Goal: Transaction & Acquisition: Book appointment/travel/reservation

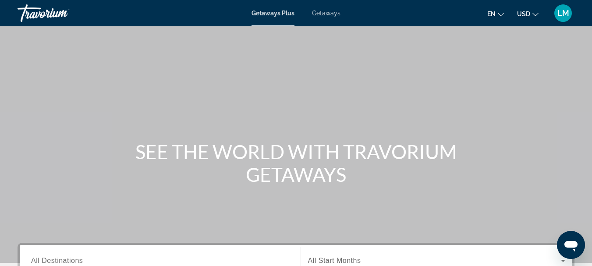
click at [325, 10] on span "Getaways" at bounding box center [326, 13] width 28 height 7
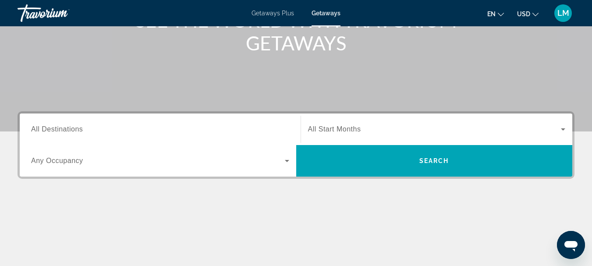
click at [32, 127] on span "All Destinations" at bounding box center [57, 128] width 52 height 7
click at [32, 127] on input "Destination All Destinations" at bounding box center [160, 129] width 258 height 11
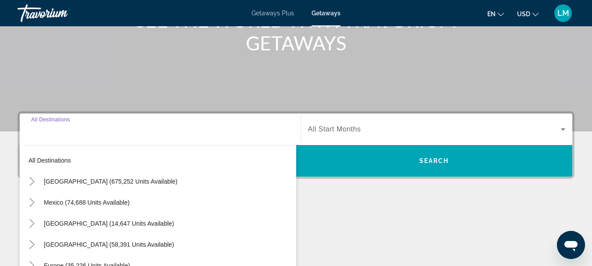
scroll to position [214, 0]
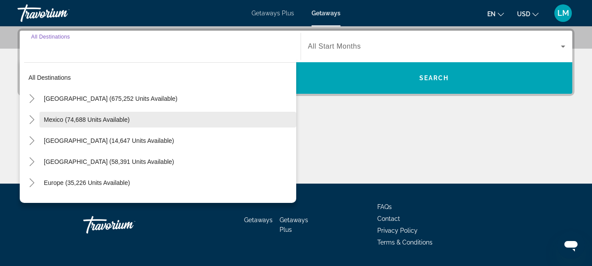
click at [141, 115] on span "Search widget" at bounding box center [167, 119] width 257 height 21
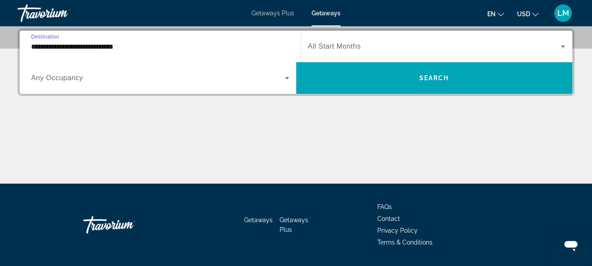
drag, startPoint x: 145, startPoint y: 45, endPoint x: 150, endPoint y: 45, distance: 4.8
click at [146, 45] on input "**********" at bounding box center [160, 47] width 258 height 11
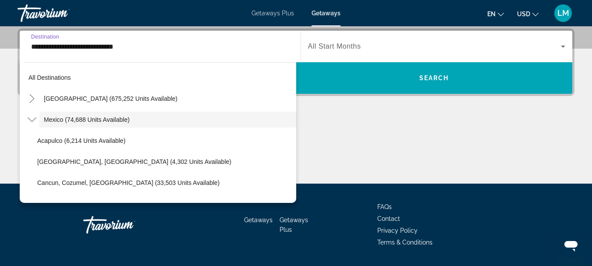
scroll to position [201, 0]
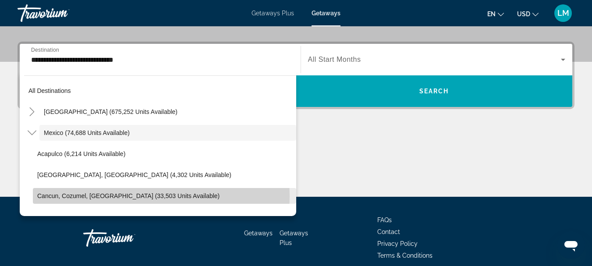
click at [113, 196] on span "Cancun, Cozumel, [GEOGRAPHIC_DATA] (33,503 units available)" at bounding box center [128, 195] width 182 height 7
type input "**********"
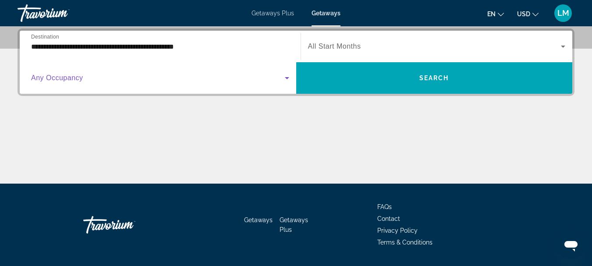
click at [289, 78] on icon "Search widget" at bounding box center [287, 78] width 11 height 11
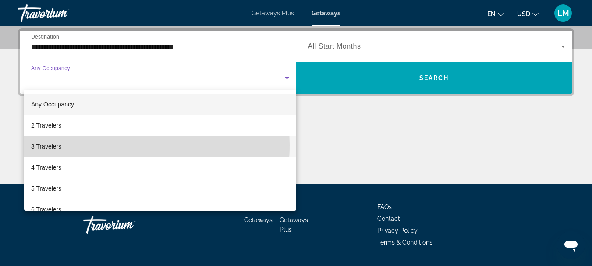
click at [76, 145] on mat-option "3 Travelers" at bounding box center [160, 146] width 272 height 21
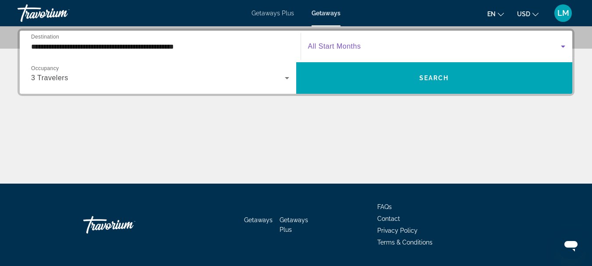
click at [562, 44] on icon "Search widget" at bounding box center [563, 46] width 11 height 11
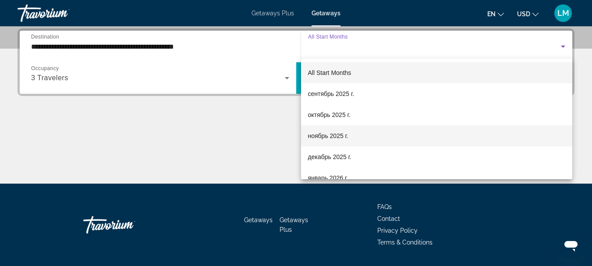
click at [367, 136] on mat-option "ноябрь 2025 г." at bounding box center [437, 135] width 272 height 21
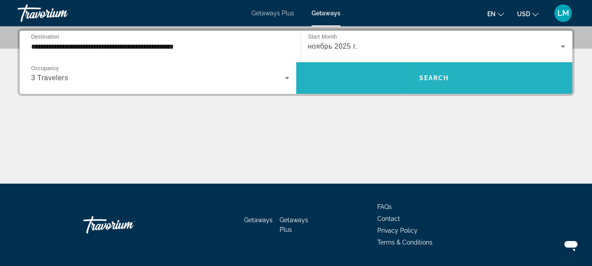
click at [443, 82] on span "Search widget" at bounding box center [434, 77] width 276 height 21
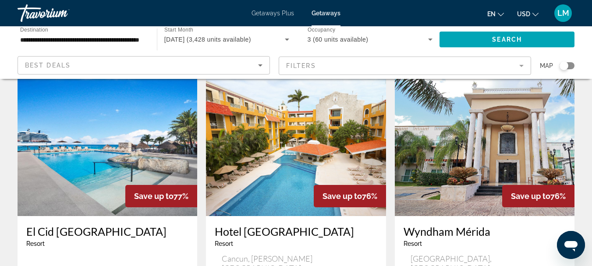
scroll to position [1139, 0]
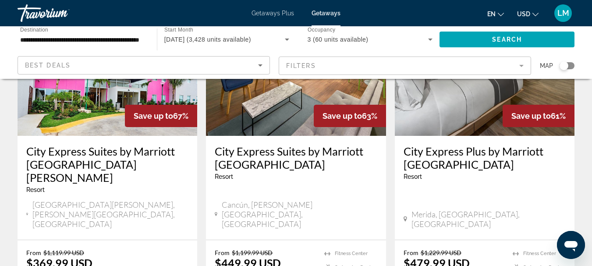
scroll to position [1183, 0]
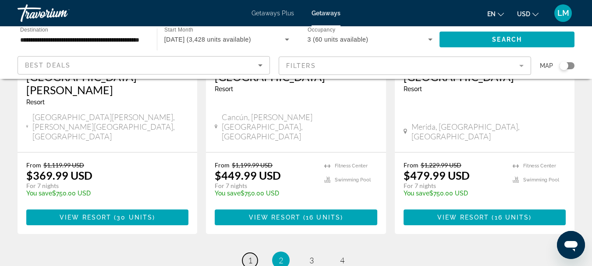
click at [250, 255] on span "1" at bounding box center [250, 260] width 4 height 10
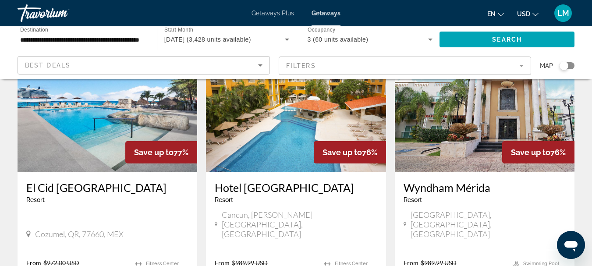
scroll to position [1227, 0]
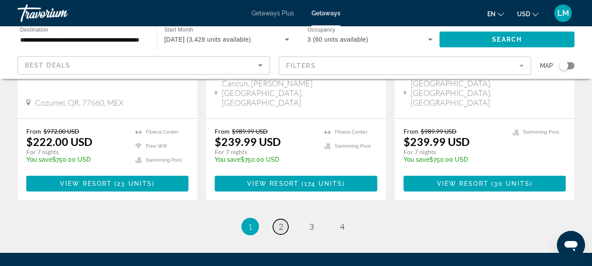
click at [282, 222] on span "2" at bounding box center [281, 227] width 4 height 10
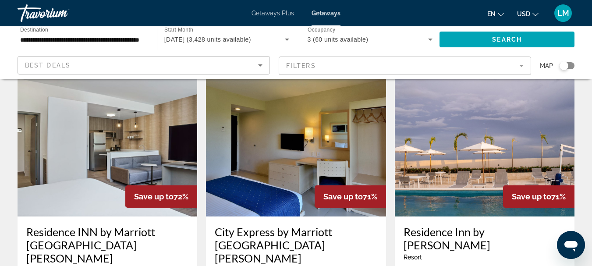
scroll to position [438, 0]
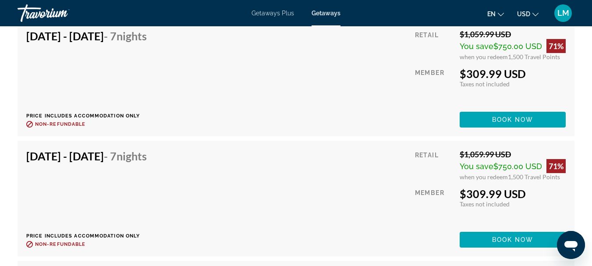
scroll to position [2717, 0]
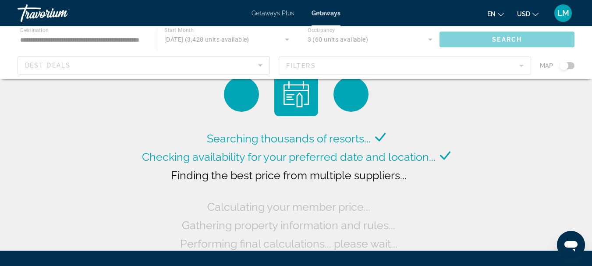
click at [273, 14] on span "Getaways Plus" at bounding box center [273, 13] width 43 height 7
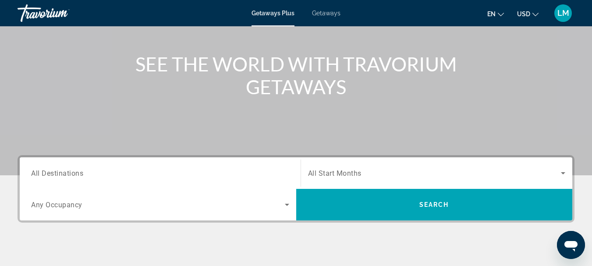
scroll to position [131, 0]
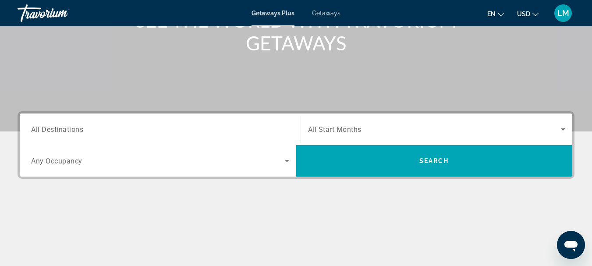
click at [34, 128] on span "All Destinations" at bounding box center [57, 129] width 52 height 8
click at [34, 128] on input "Destination All Destinations" at bounding box center [160, 129] width 258 height 11
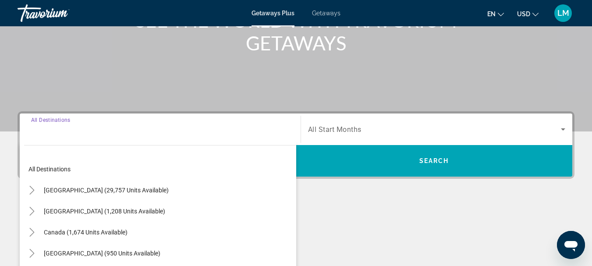
scroll to position [214, 0]
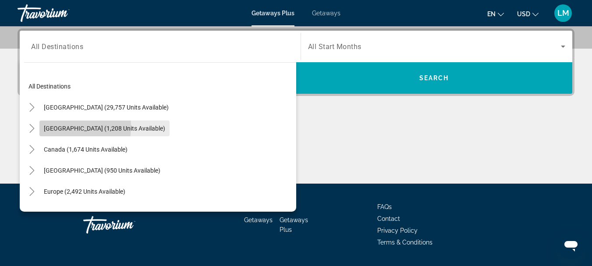
click at [51, 126] on span "[GEOGRAPHIC_DATA] (1,208 units available)" at bounding box center [104, 128] width 121 height 7
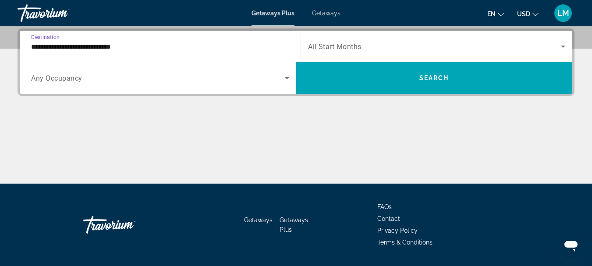
click at [32, 44] on input "**********" at bounding box center [160, 47] width 258 height 11
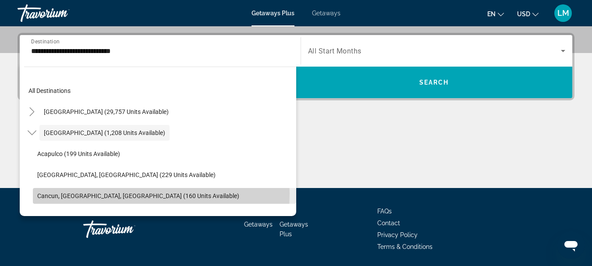
click at [36, 194] on span "Search widget" at bounding box center [164, 195] width 263 height 21
type input "**********"
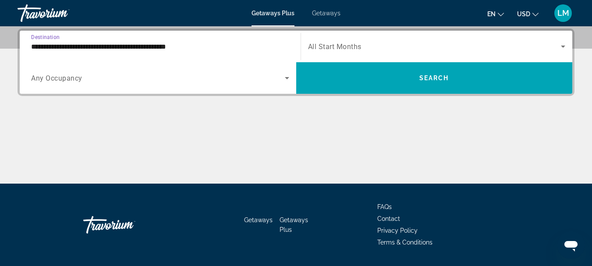
click at [288, 78] on icon "Search widget" at bounding box center [287, 78] width 11 height 11
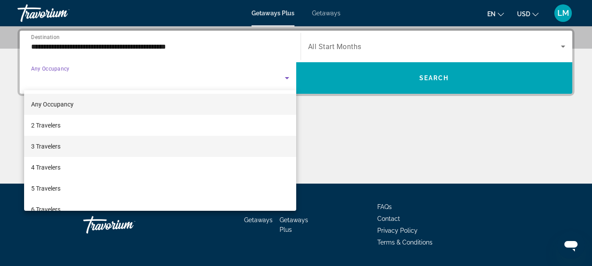
click at [64, 147] on mat-option "3 Travelers" at bounding box center [160, 146] width 272 height 21
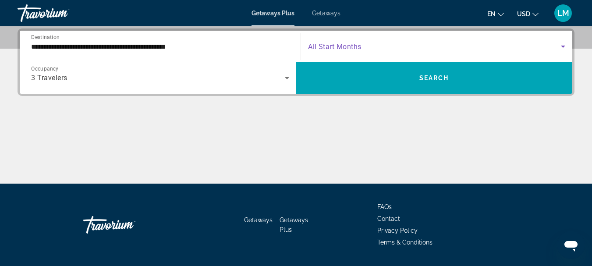
click at [564, 43] on icon "Search widget" at bounding box center [563, 46] width 11 height 11
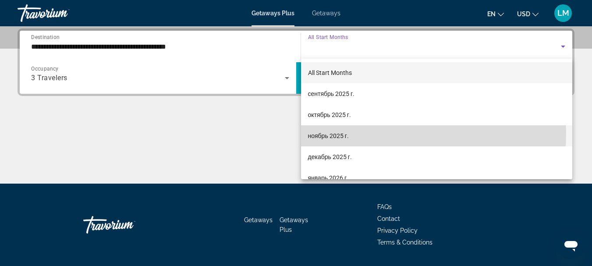
click at [319, 133] on span "ноябрь 2025 г." at bounding box center [328, 136] width 41 height 11
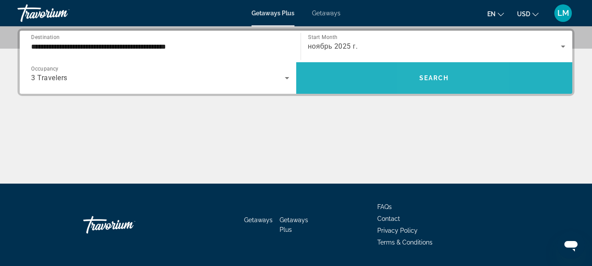
click at [429, 77] on span "Search" at bounding box center [434, 77] width 30 height 7
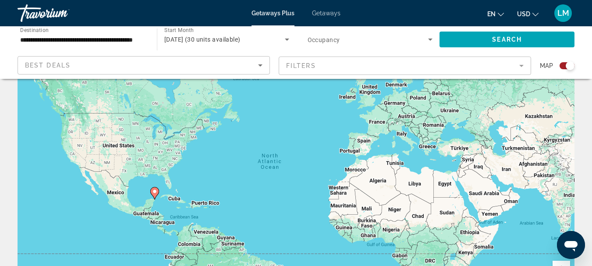
scroll to position [88, 0]
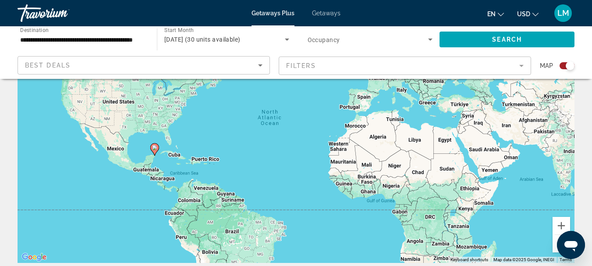
click at [153, 149] on image "Main content" at bounding box center [154, 147] width 5 height 5
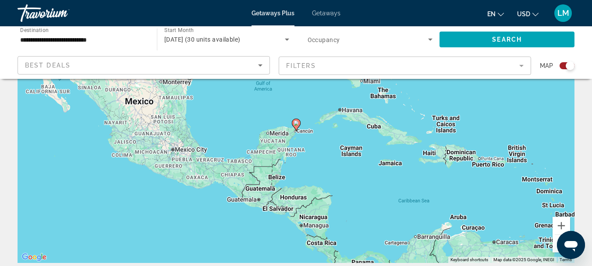
click at [295, 125] on image "Main content" at bounding box center [296, 123] width 5 height 5
type input "**********"
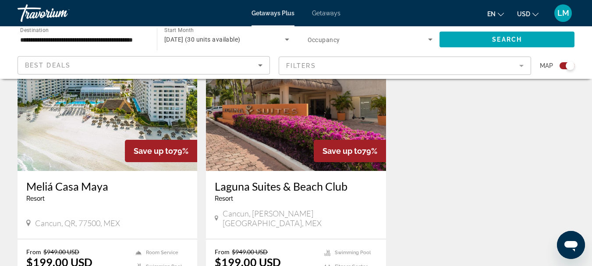
scroll to position [394, 0]
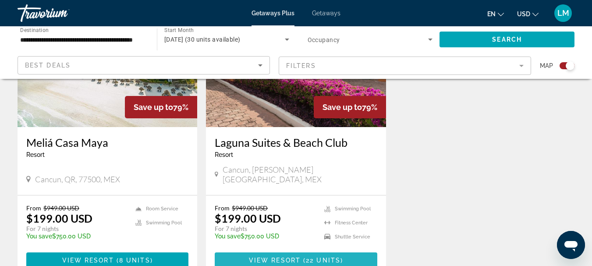
click at [323, 257] on span "22 units" at bounding box center [323, 260] width 35 height 7
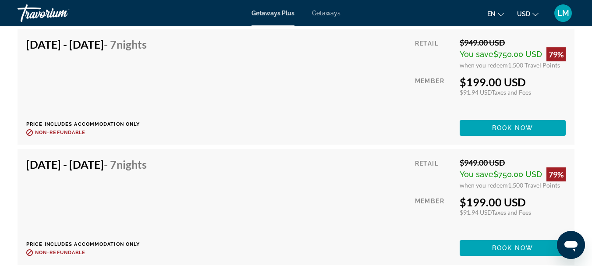
scroll to position [1446, 0]
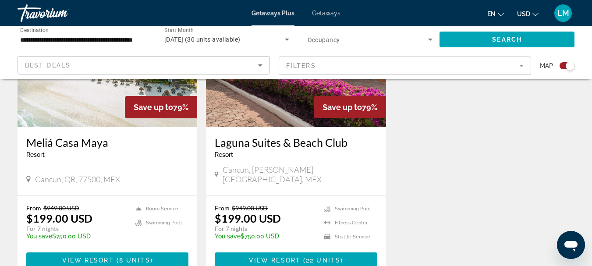
scroll to position [438, 0]
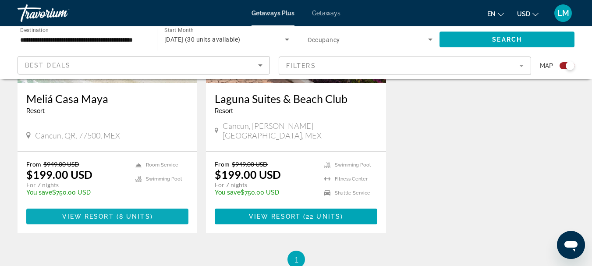
click at [109, 213] on span "View Resort" at bounding box center [88, 216] width 52 height 7
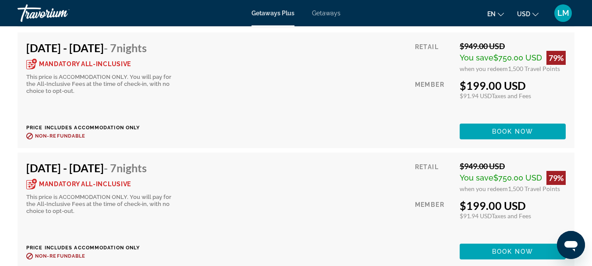
scroll to position [1839, 0]
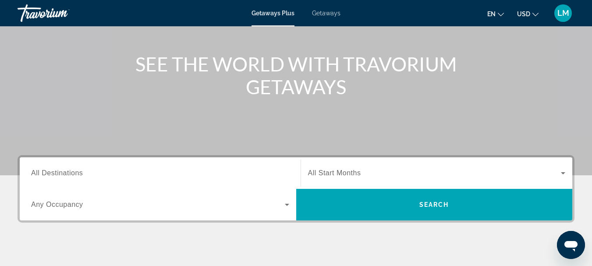
scroll to position [131, 0]
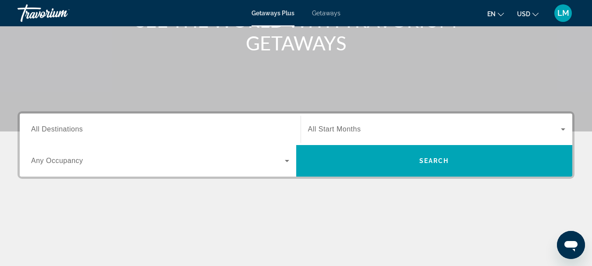
click at [33, 128] on span "All Destinations" at bounding box center [57, 128] width 52 height 7
click at [33, 128] on input "Destination All Destinations" at bounding box center [160, 129] width 258 height 11
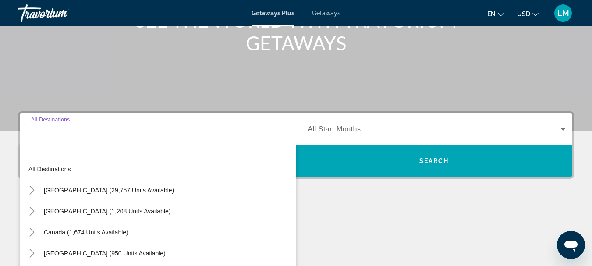
scroll to position [214, 0]
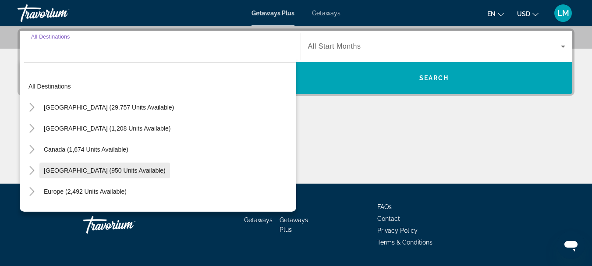
click at [48, 170] on span "[GEOGRAPHIC_DATA] (950 units available)" at bounding box center [105, 170] width 122 height 7
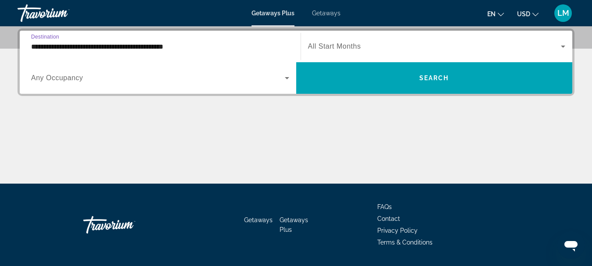
click at [32, 46] on input "**********" at bounding box center [160, 47] width 258 height 11
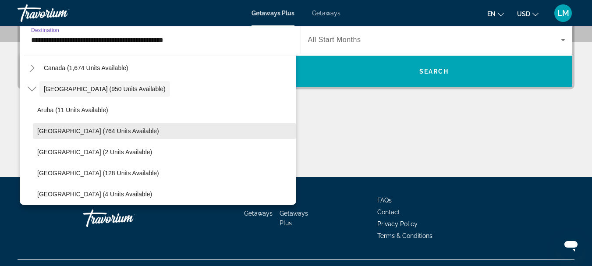
scroll to position [119, 0]
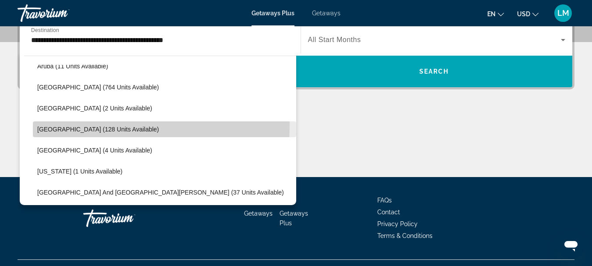
click at [92, 126] on span "Dominican Republic (128 units available)" at bounding box center [98, 129] width 122 height 7
type input "**********"
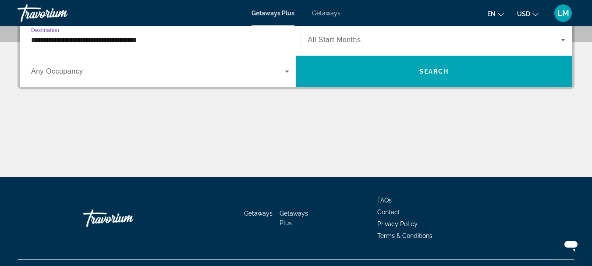
scroll to position [214, 0]
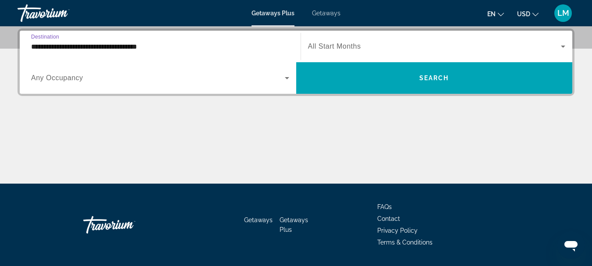
click at [31, 78] on div "Occupancy Any Occupancy" at bounding box center [160, 78] width 272 height 25
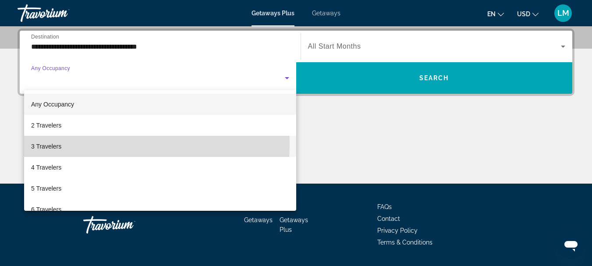
drag, startPoint x: 35, startPoint y: 144, endPoint x: 119, endPoint y: 153, distance: 83.7
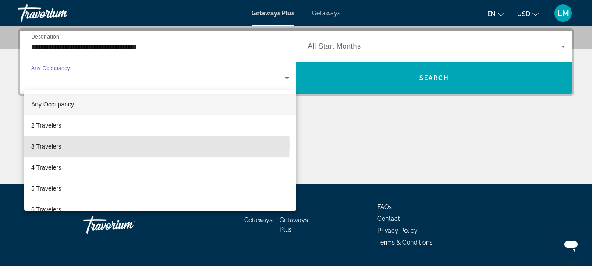
click at [37, 145] on span "3 Travelers" at bounding box center [46, 146] width 30 height 11
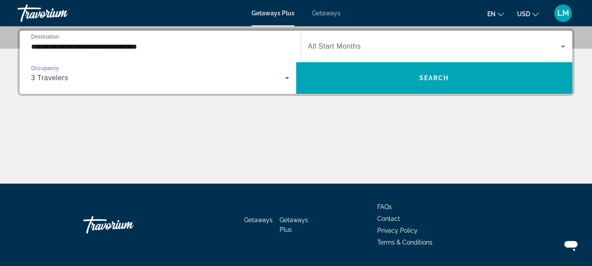
click at [562, 45] on icon "Search widget" at bounding box center [563, 46] width 11 height 11
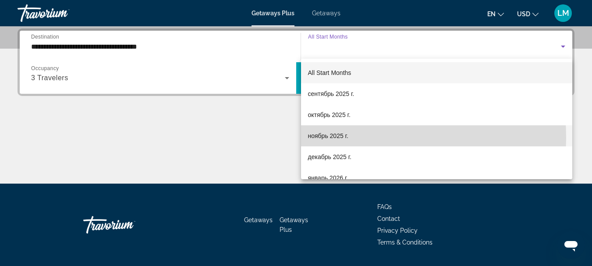
click at [343, 138] on span "ноябрь 2025 г." at bounding box center [328, 136] width 40 height 11
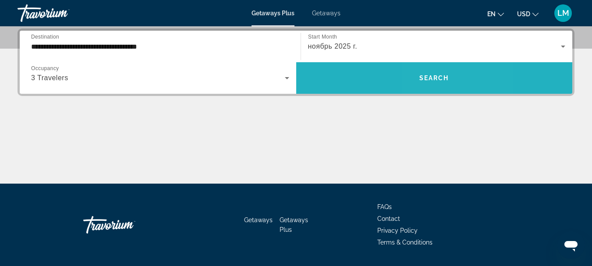
click at [432, 76] on span "Search" at bounding box center [434, 77] width 30 height 7
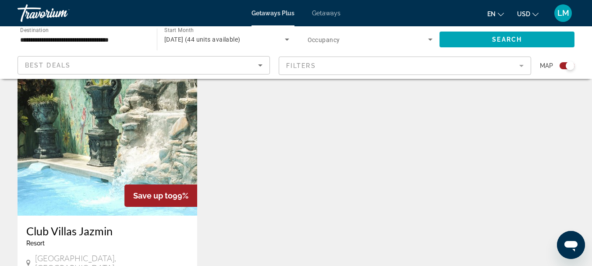
scroll to position [745, 0]
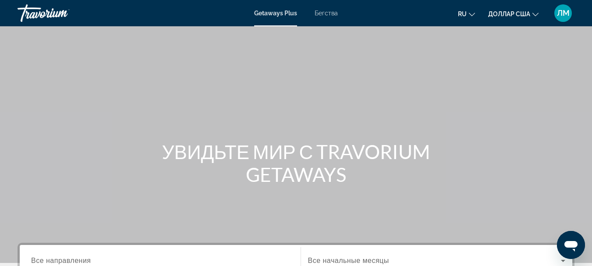
click at [272, 12] on font "Getaways Plus" at bounding box center [275, 13] width 43 height 7
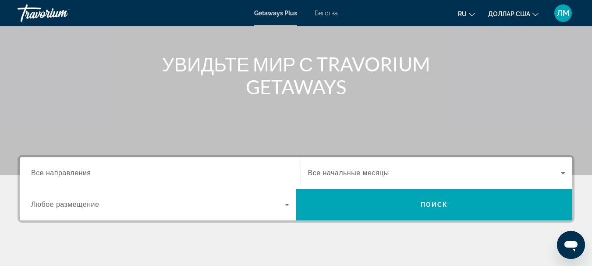
scroll to position [131, 0]
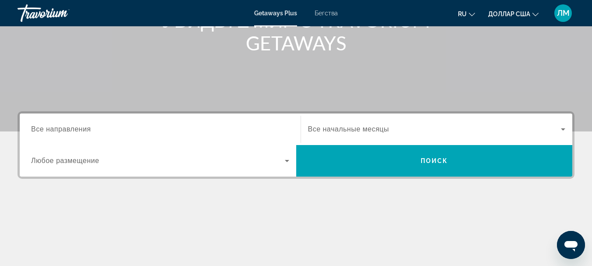
click at [33, 129] on font "Все направления" at bounding box center [61, 128] width 60 height 7
click at [33, 129] on input "Место назначения Все направления" at bounding box center [160, 129] width 258 height 11
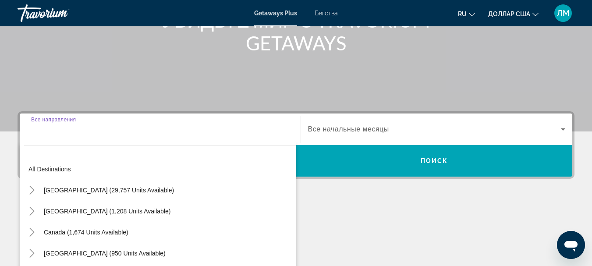
scroll to position [214, 0]
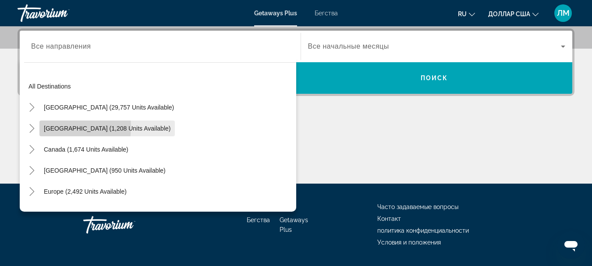
click at [51, 127] on span "[GEOGRAPHIC_DATA] (1,208 units available)" at bounding box center [107, 128] width 127 height 7
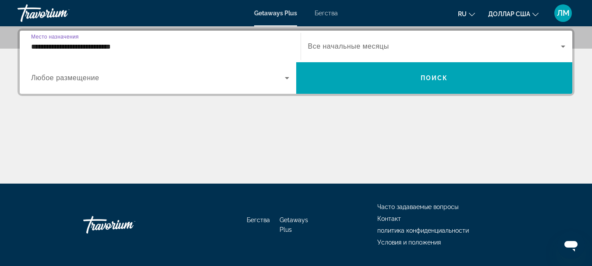
click at [32, 44] on input "**********" at bounding box center [160, 47] width 258 height 11
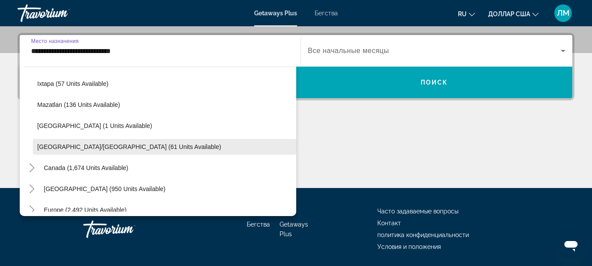
scroll to position [88, 0]
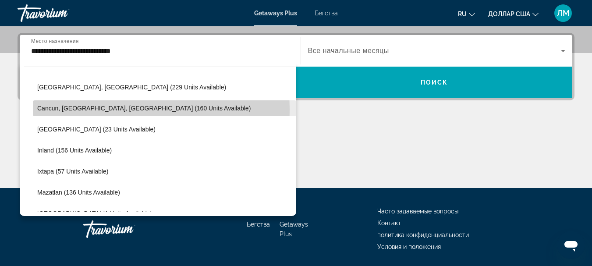
click at [80, 109] on span "Cancun, [GEOGRAPHIC_DATA], [GEOGRAPHIC_DATA] (160 units available)" at bounding box center [143, 108] width 213 height 7
type input "**********"
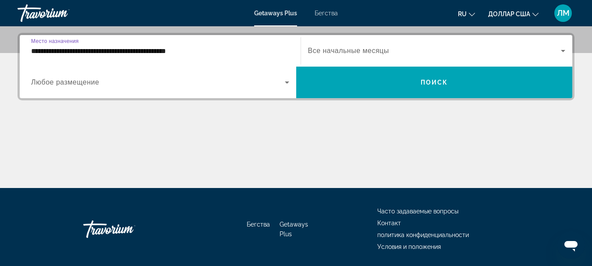
scroll to position [214, 0]
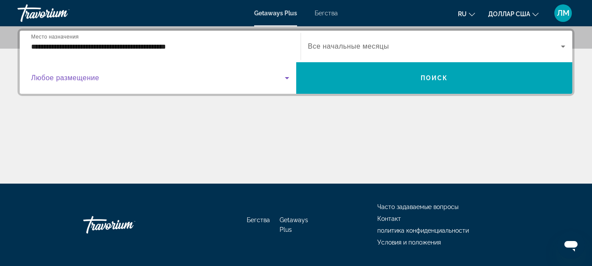
click at [288, 80] on icon "Виджет поиска" at bounding box center [287, 78] width 11 height 11
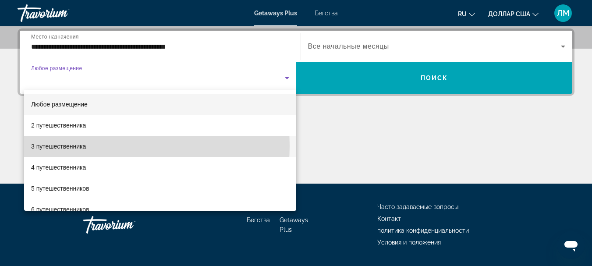
click at [99, 146] on mat-option "3 путешественника" at bounding box center [160, 146] width 272 height 21
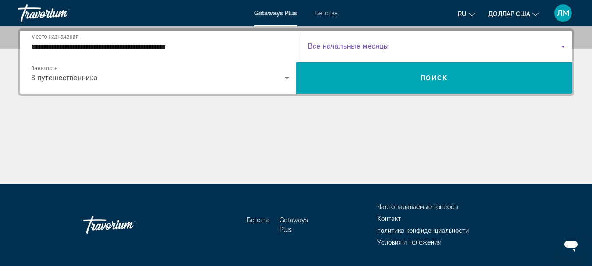
click at [564, 45] on icon "Виджет поиска" at bounding box center [563, 46] width 11 height 11
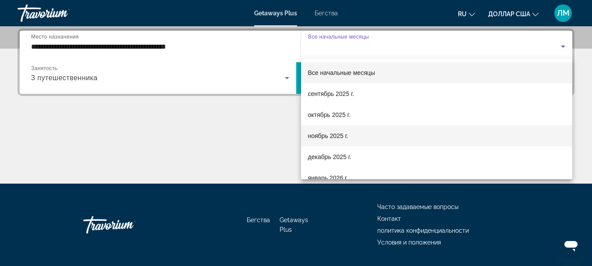
click at [309, 135] on font "ноябрь 2025 г." at bounding box center [328, 135] width 40 height 7
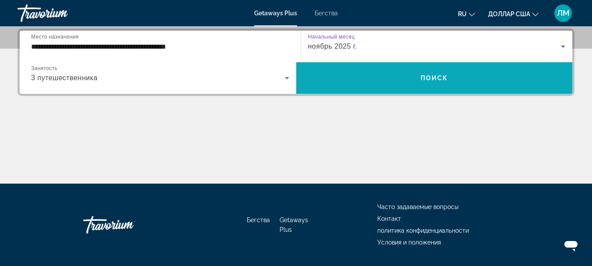
click at [440, 79] on font "Поиск" at bounding box center [435, 77] width 28 height 7
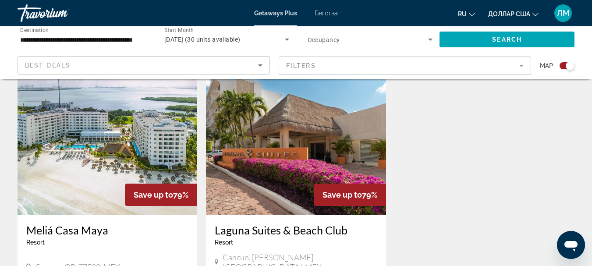
scroll to position [394, 0]
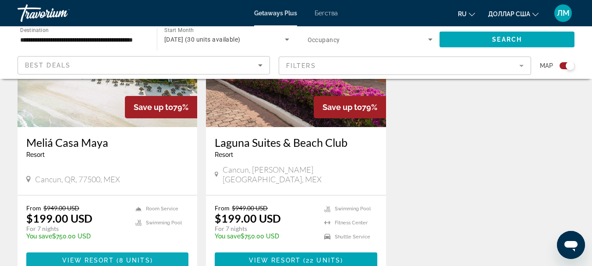
click at [134, 257] on span "8 units" at bounding box center [134, 260] width 31 height 7
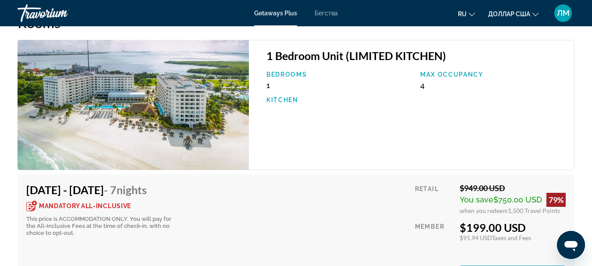
scroll to position [1665, 0]
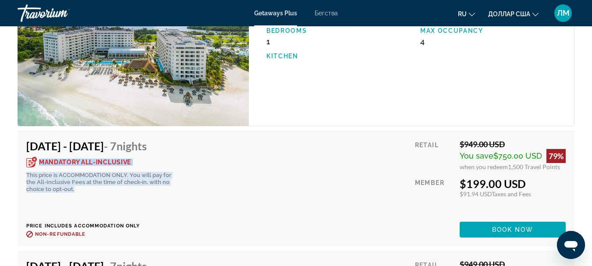
drag, startPoint x: 39, startPoint y: 161, endPoint x: 170, endPoint y: 194, distance: 135.0
click at [170, 194] on div "Nov 1, 2025 - Nov 8, 2025 - 7 Nights Mandatory All-Inclusive This price is ACCO…" at bounding box center [104, 188] width 156 height 98
copy div "Mandatory All-Inclusive This price is ACCOMMODATION ONLY. You will pay for the …"
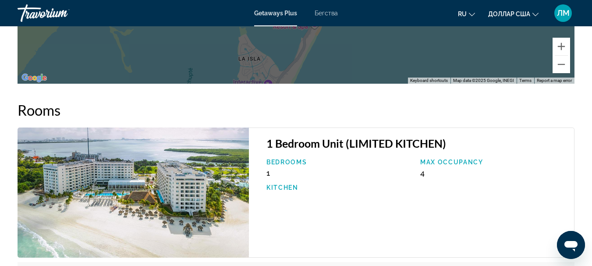
scroll to position [1402, 0]
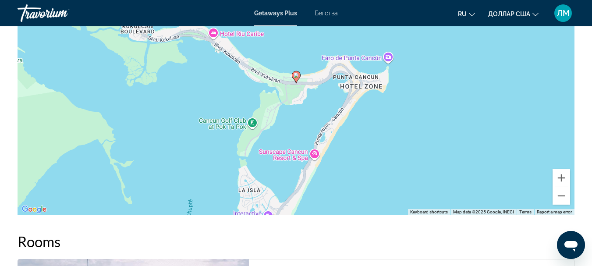
click at [328, 11] on font "Бегства" at bounding box center [326, 13] width 23 height 7
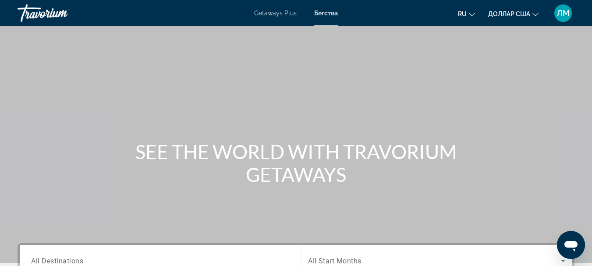
scroll to position [131, 0]
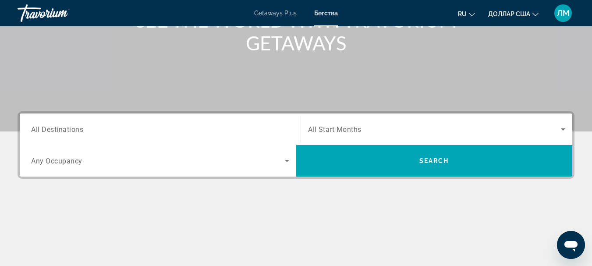
click at [32, 128] on span "All Destinations" at bounding box center [57, 129] width 52 height 8
click at [32, 128] on input "Destination All Destinations" at bounding box center [160, 129] width 258 height 11
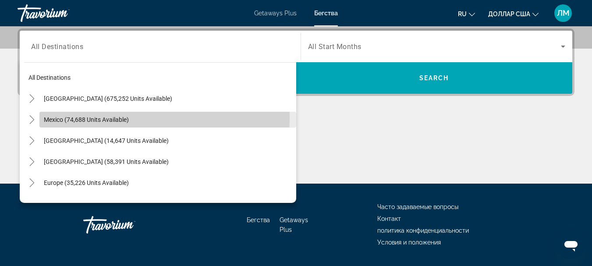
click at [53, 118] on span "Mexico (74,688 units available)" at bounding box center [86, 119] width 85 height 7
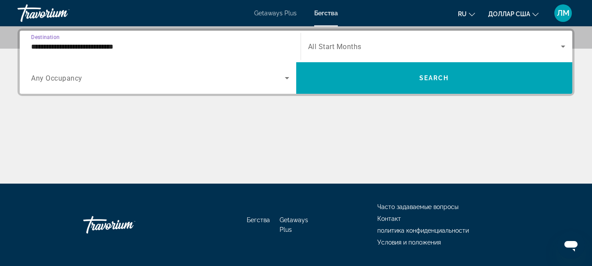
click at [32, 46] on input "**********" at bounding box center [160, 47] width 258 height 11
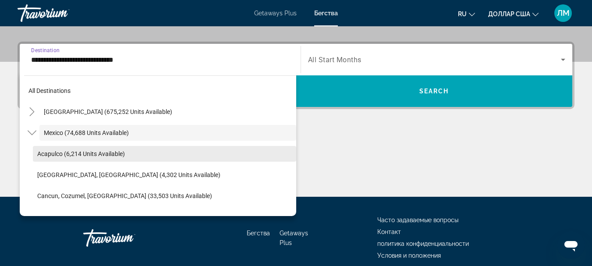
scroll to position [44, 0]
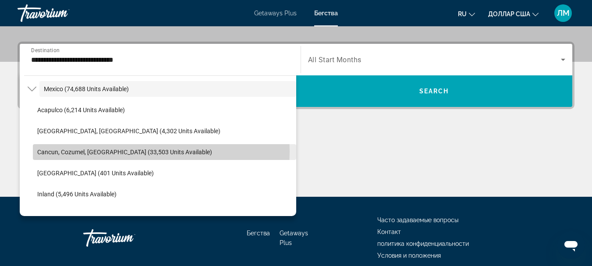
click at [43, 151] on span "Cancun, Cozumel, [GEOGRAPHIC_DATA] (33,503 units available)" at bounding box center [124, 152] width 175 height 7
type input "**********"
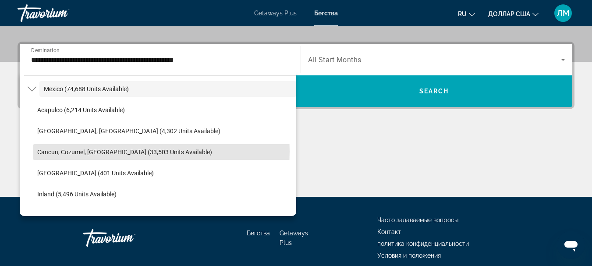
scroll to position [214, 0]
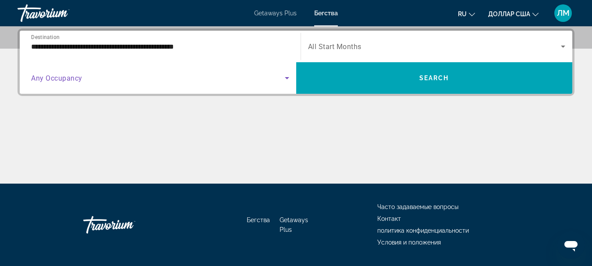
click at [285, 78] on icon "Search widget" at bounding box center [287, 78] width 4 height 2
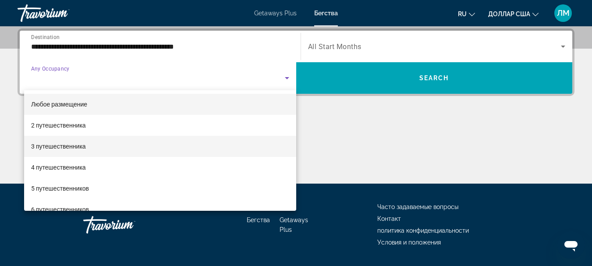
click at [85, 146] on font "3 путешественника" at bounding box center [58, 146] width 55 height 7
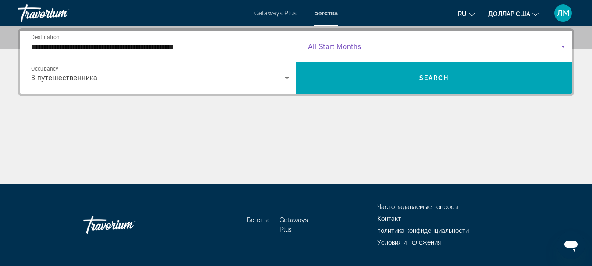
click at [564, 46] on icon "Search widget" at bounding box center [563, 47] width 4 height 2
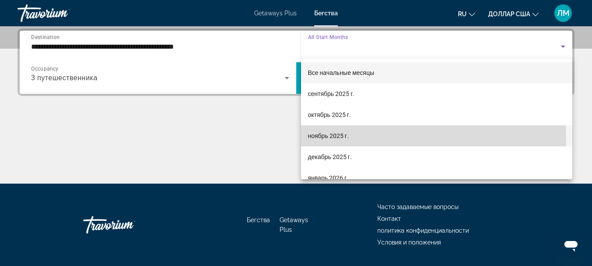
click at [362, 137] on mat-option "ноябрь 2025 г." at bounding box center [437, 135] width 272 height 21
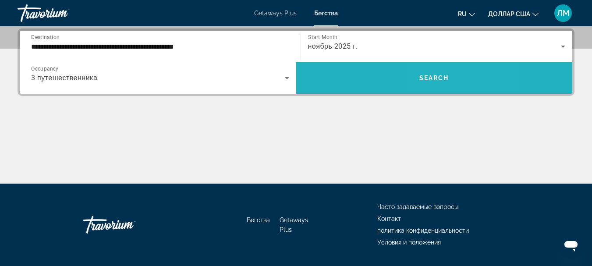
click at [439, 77] on span "Search" at bounding box center [434, 77] width 30 height 7
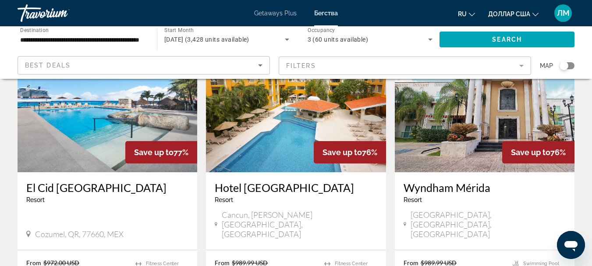
scroll to position [1183, 0]
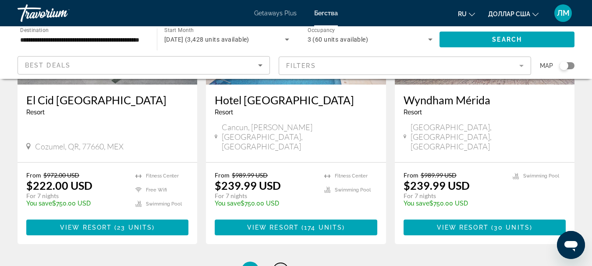
click at [286, 263] on link "page 2" at bounding box center [280, 270] width 15 height 15
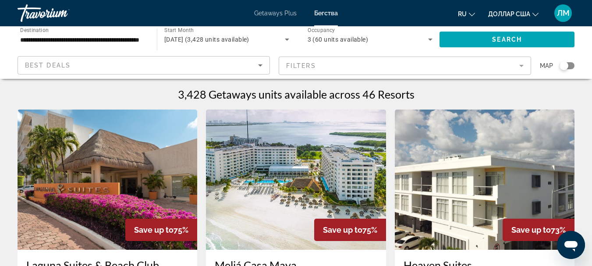
scroll to position [131, 0]
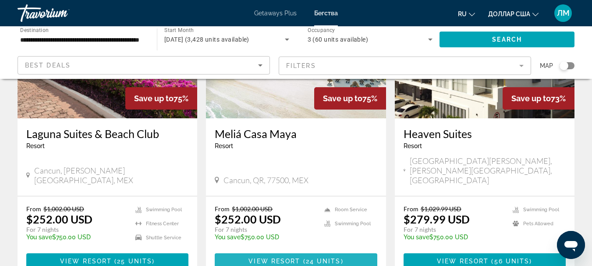
click at [298, 251] on span "Основное содержание" at bounding box center [296, 261] width 162 height 21
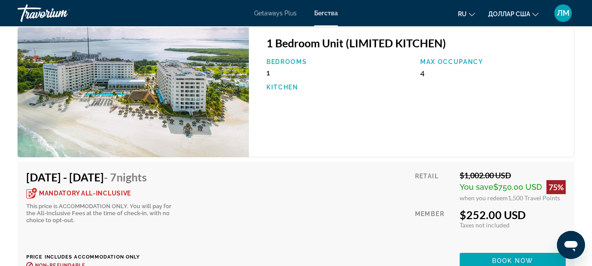
scroll to position [1797, 0]
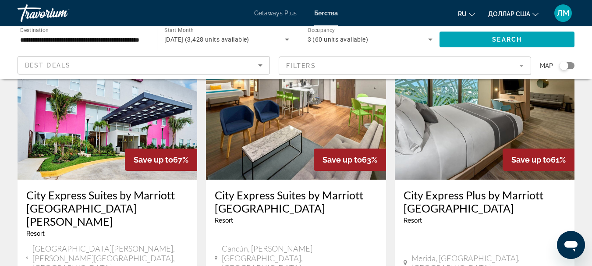
scroll to position [1139, 0]
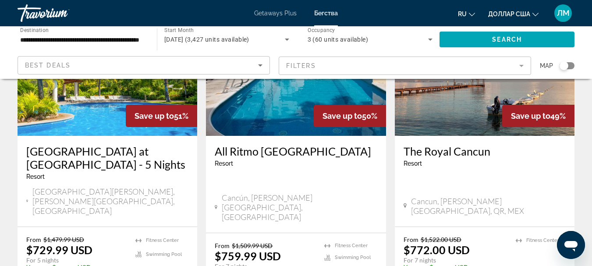
scroll to position [1183, 0]
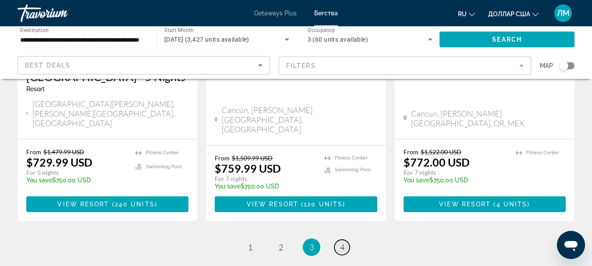
click at [346, 240] on link "page 4" at bounding box center [341, 247] width 15 height 15
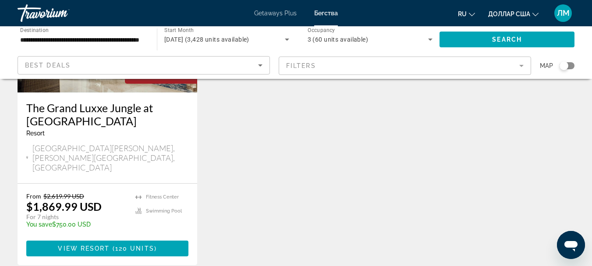
scroll to position [1008, 0]
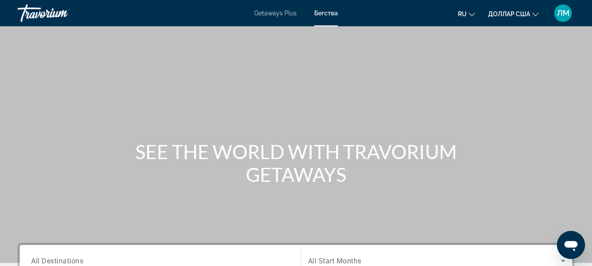
scroll to position [88, 0]
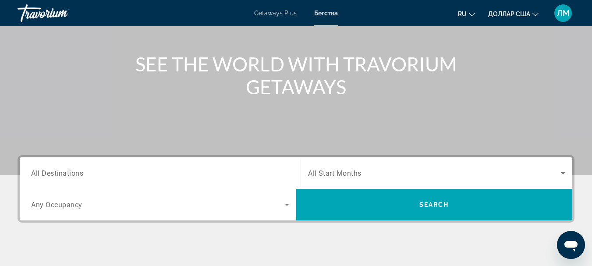
click at [33, 175] on span "All Destinations" at bounding box center [57, 173] width 52 height 8
click at [33, 175] on input "Destination All Destinations" at bounding box center [160, 173] width 258 height 11
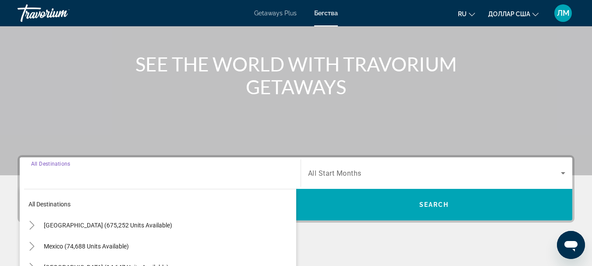
scroll to position [214, 0]
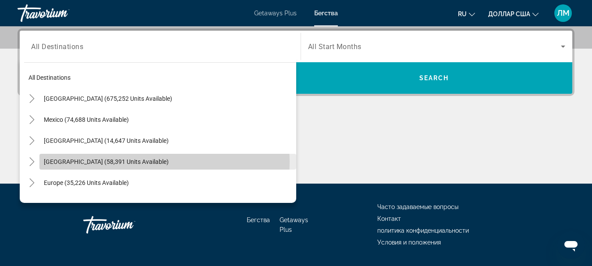
click at [43, 162] on span "Search widget" at bounding box center [167, 161] width 257 height 21
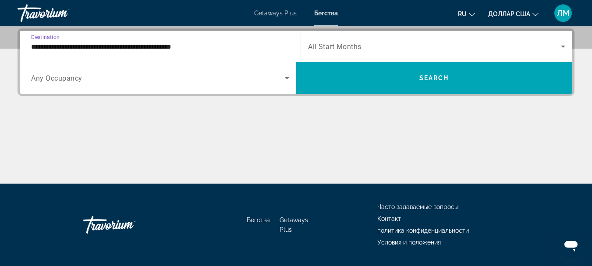
click at [34, 46] on input "**********" at bounding box center [160, 47] width 258 height 11
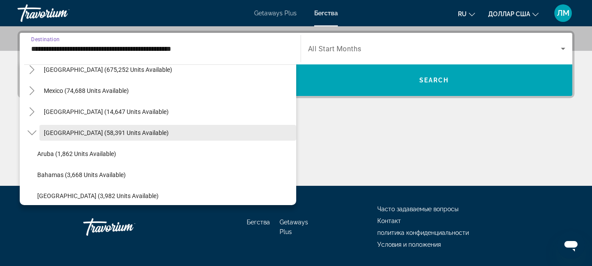
scroll to position [119, 0]
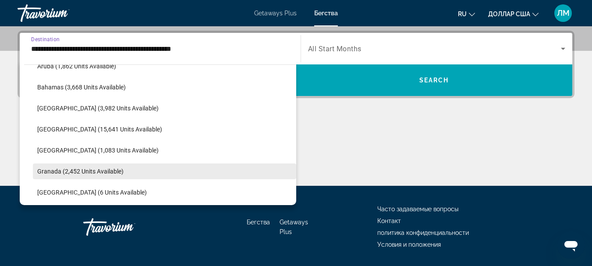
click at [50, 172] on span "Granada (2,452 units available)" at bounding box center [80, 171] width 86 height 7
type input "**********"
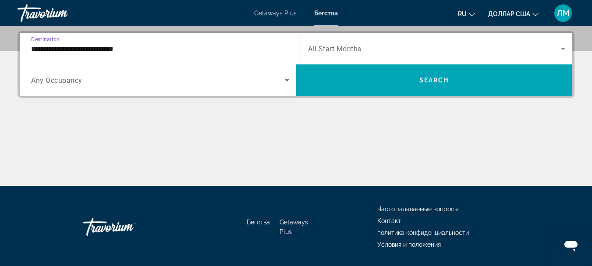
scroll to position [214, 0]
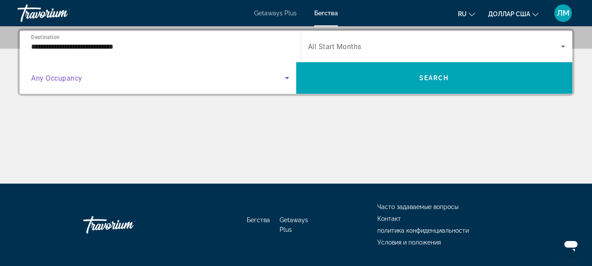
click at [287, 76] on icon "Search widget" at bounding box center [287, 78] width 11 height 11
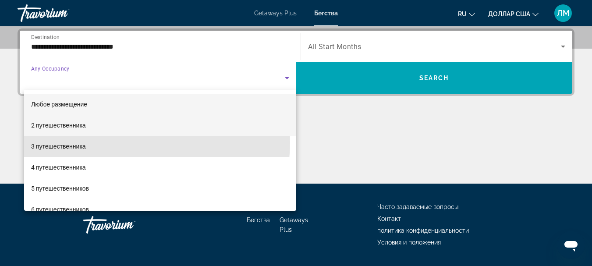
drag, startPoint x: 134, startPoint y: 142, endPoint x: 206, endPoint y: 129, distance: 73.6
click at [139, 141] on mat-option "3 путешественника" at bounding box center [160, 146] width 272 height 21
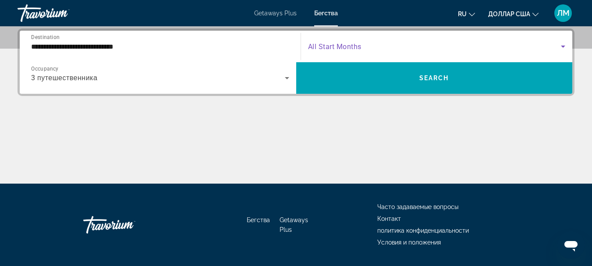
click at [562, 45] on icon "Search widget" at bounding box center [563, 46] width 11 height 11
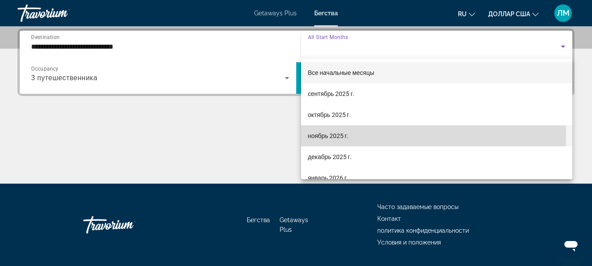
click at [341, 135] on font "ноябрь 2025 г." at bounding box center [328, 135] width 41 height 7
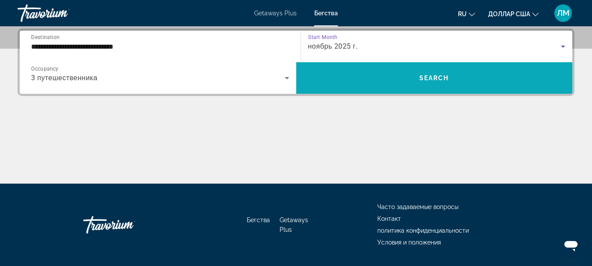
click at [434, 76] on span "Search" at bounding box center [434, 77] width 30 height 7
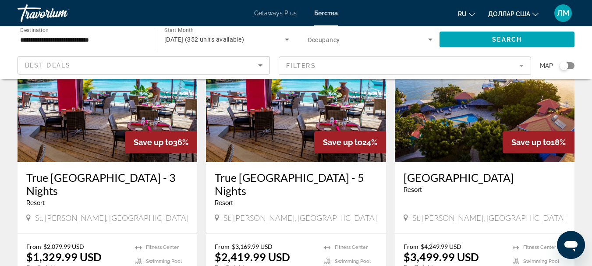
scroll to position [131, 0]
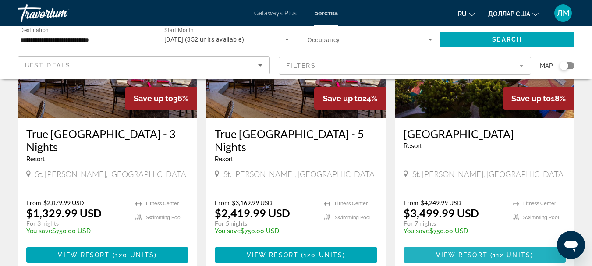
click at [482, 252] on span "View Resort" at bounding box center [462, 255] width 52 height 7
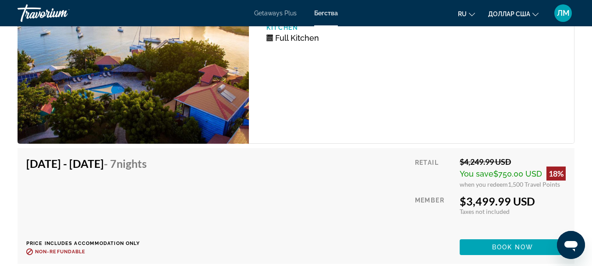
scroll to position [1577, 0]
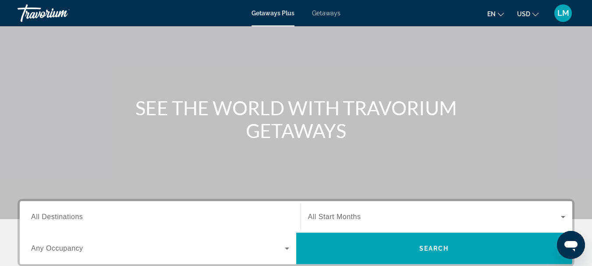
scroll to position [131, 0]
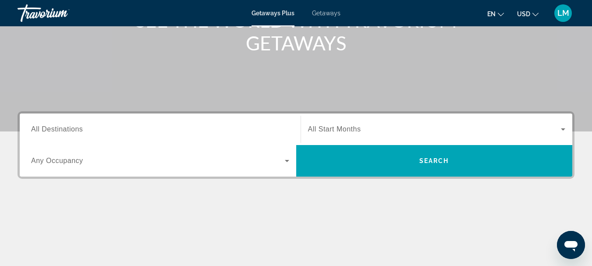
click at [32, 129] on span "All Destinations" at bounding box center [57, 128] width 52 height 7
click at [32, 129] on input "Destination All Destinations" at bounding box center [160, 129] width 258 height 11
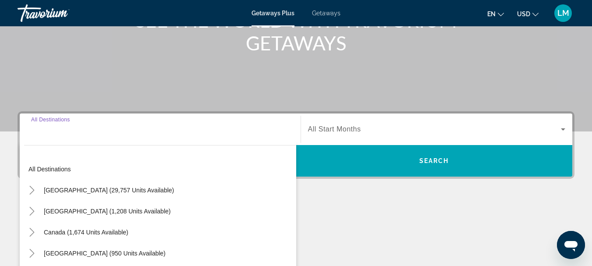
scroll to position [214, 0]
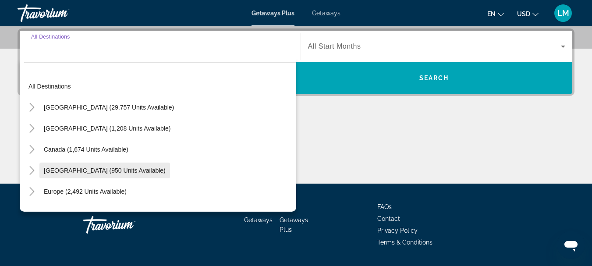
click at [53, 169] on span "[GEOGRAPHIC_DATA] (950 units available)" at bounding box center [105, 170] width 122 height 7
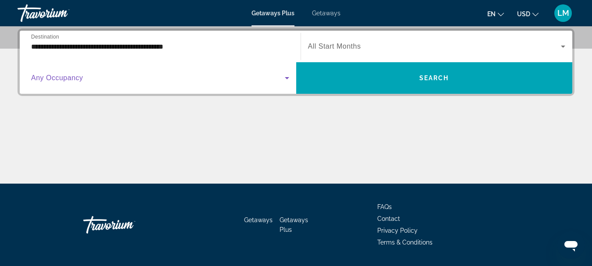
click at [290, 78] on icon "Search widget" at bounding box center [287, 78] width 11 height 11
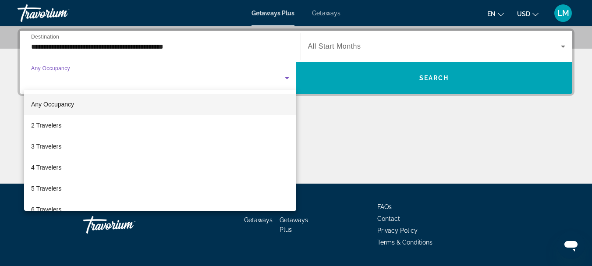
click at [32, 43] on div at bounding box center [296, 133] width 592 height 266
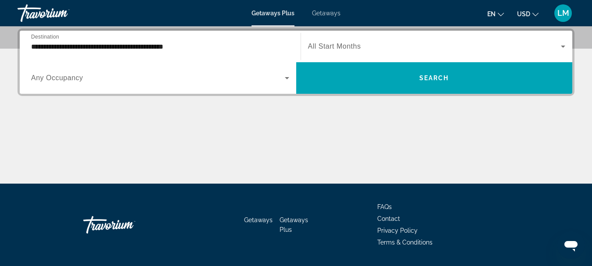
click at [32, 43] on input "**********" at bounding box center [160, 47] width 258 height 11
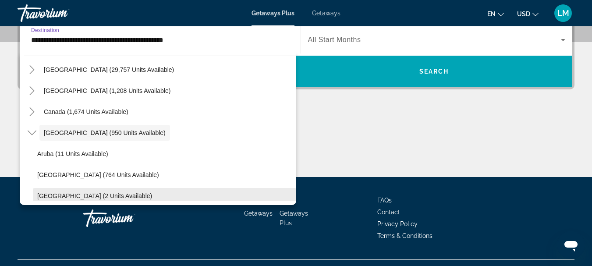
scroll to position [75, 0]
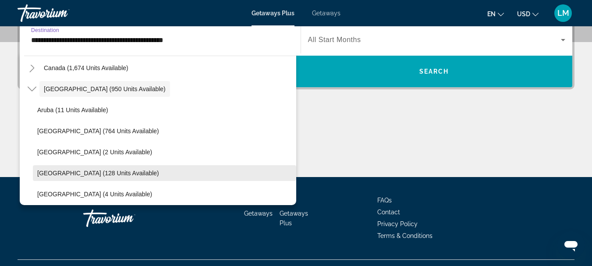
click at [110, 174] on span "Dominican Republic (128 units available)" at bounding box center [98, 173] width 122 height 7
type input "**********"
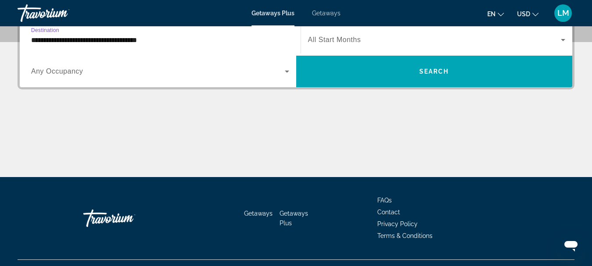
scroll to position [214, 0]
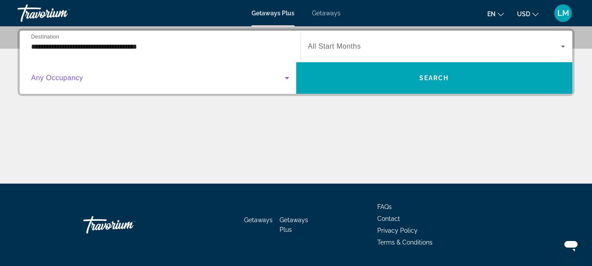
click at [285, 76] on icon "Search widget" at bounding box center [287, 78] width 11 height 11
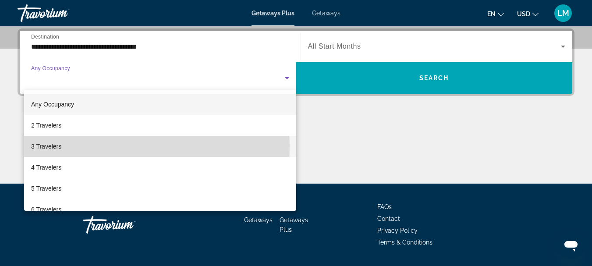
click at [95, 146] on mat-option "3 Travelers" at bounding box center [160, 146] width 272 height 21
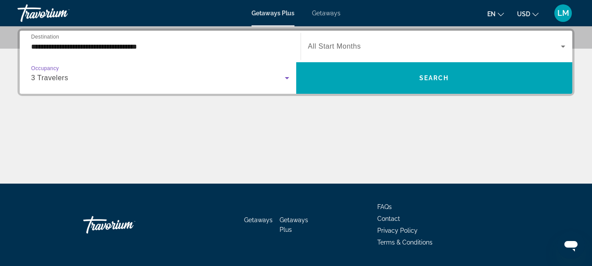
click at [563, 46] on icon "Search widget" at bounding box center [563, 47] width 4 height 2
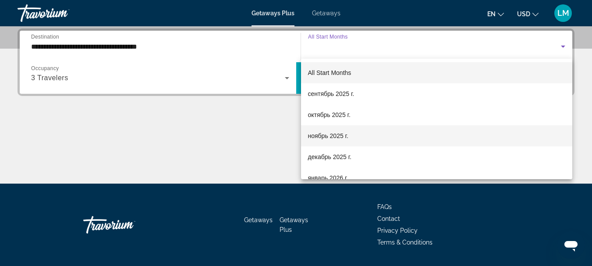
click at [343, 136] on span "ноябрь 2025 г." at bounding box center [328, 136] width 40 height 11
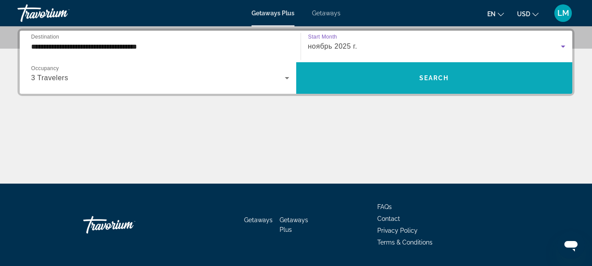
click at [445, 75] on span "Search" at bounding box center [434, 77] width 30 height 7
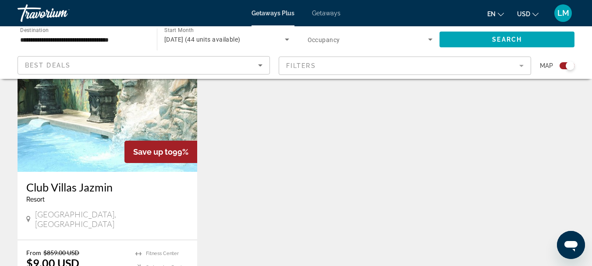
scroll to position [701, 0]
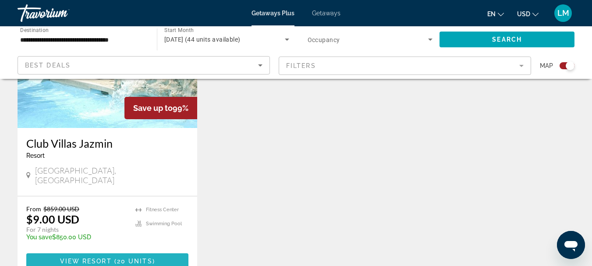
click at [94, 258] on span "View Resort" at bounding box center [86, 261] width 52 height 7
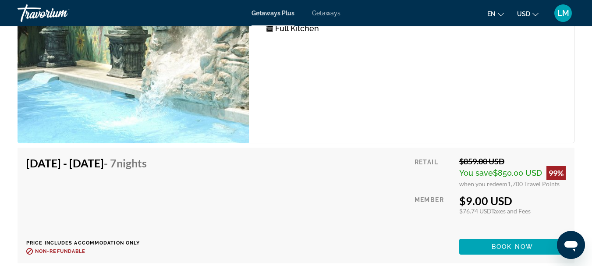
scroll to position [2761, 0]
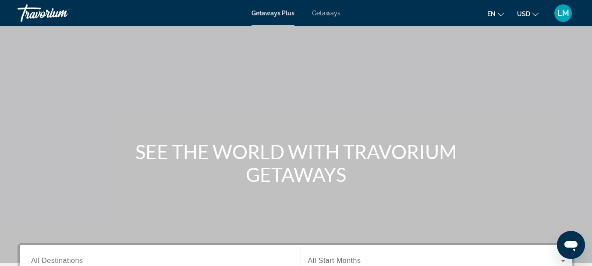
scroll to position [131, 0]
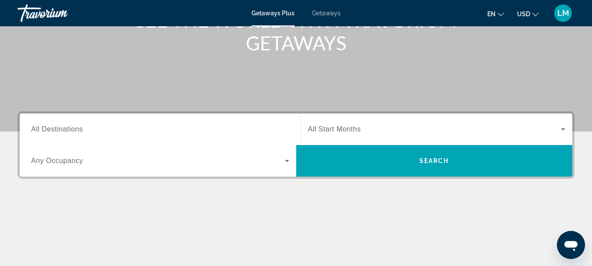
click at [32, 128] on span "All Destinations" at bounding box center [57, 128] width 52 height 7
click at [32, 128] on input "Destination All Destinations" at bounding box center [160, 129] width 258 height 11
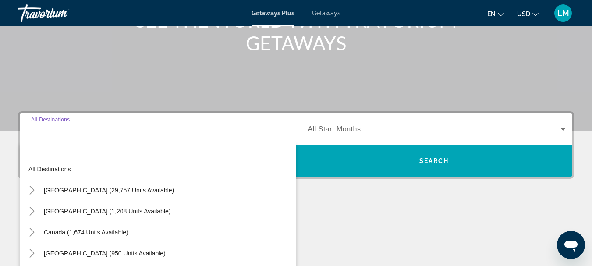
scroll to position [214, 0]
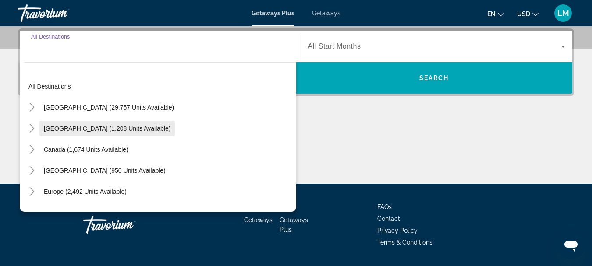
click at [44, 129] on span "[GEOGRAPHIC_DATA] (1,208 units available)" at bounding box center [107, 128] width 127 height 7
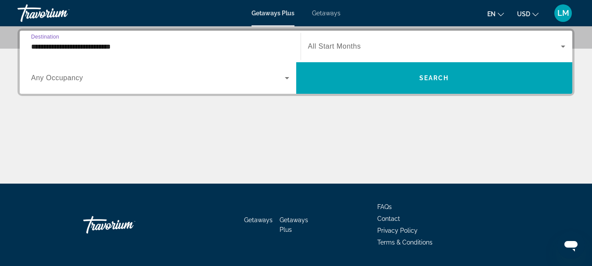
click at [33, 45] on input "**********" at bounding box center [160, 47] width 258 height 11
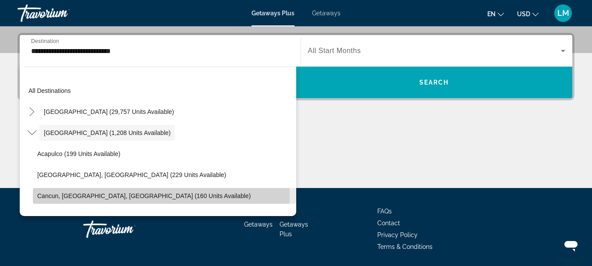
click at [68, 195] on span "Cancun, [GEOGRAPHIC_DATA], [GEOGRAPHIC_DATA] (160 units available)" at bounding box center [143, 195] width 213 height 7
type input "**********"
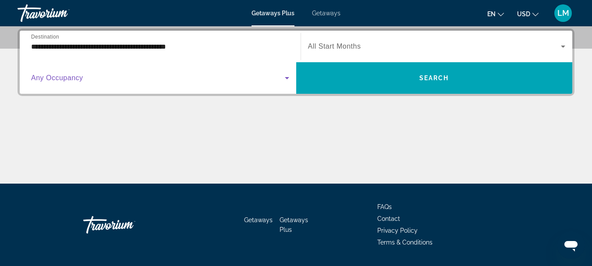
click at [285, 77] on icon "Search widget" at bounding box center [287, 78] width 11 height 11
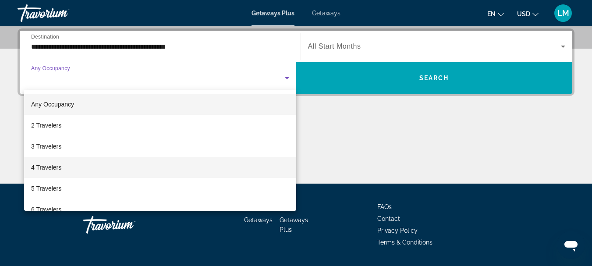
click at [68, 166] on mat-option "4 Travelers" at bounding box center [160, 167] width 272 height 21
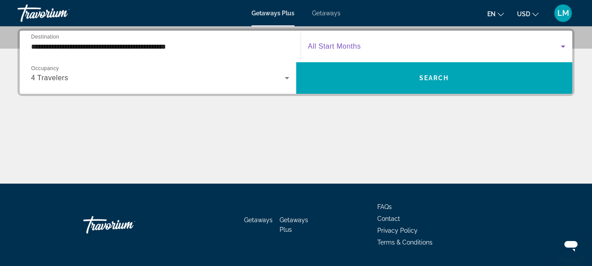
click at [562, 46] on icon "Search widget" at bounding box center [563, 47] width 4 height 2
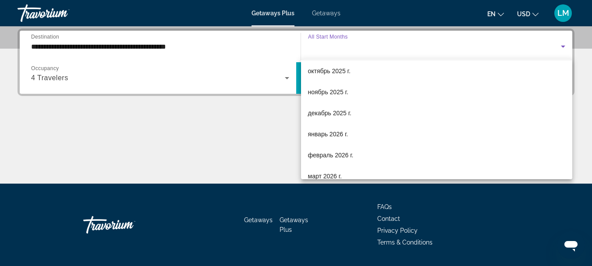
scroll to position [88, 0]
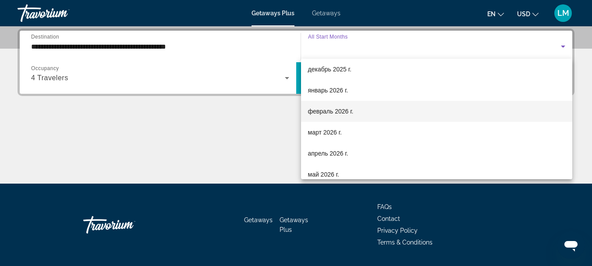
click at [319, 113] on span "февраль 2026 г." at bounding box center [331, 111] width 46 height 11
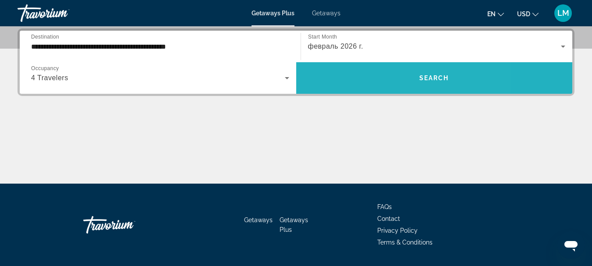
click at [431, 78] on span "Search" at bounding box center [434, 77] width 30 height 7
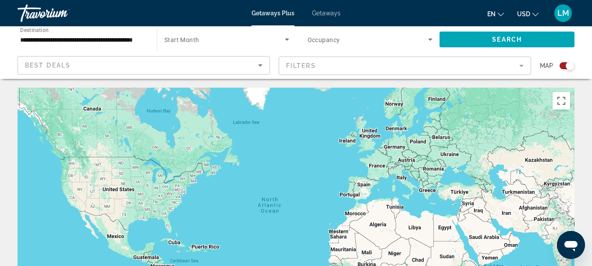
click at [319, 12] on span "Getaways" at bounding box center [326, 13] width 28 height 7
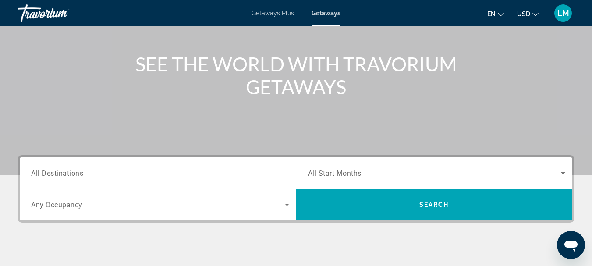
scroll to position [131, 0]
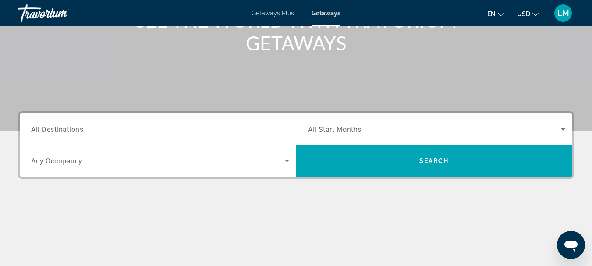
click at [32, 131] on span "All Destinations" at bounding box center [57, 129] width 52 height 8
click at [32, 131] on input "Destination All Destinations" at bounding box center [160, 129] width 258 height 11
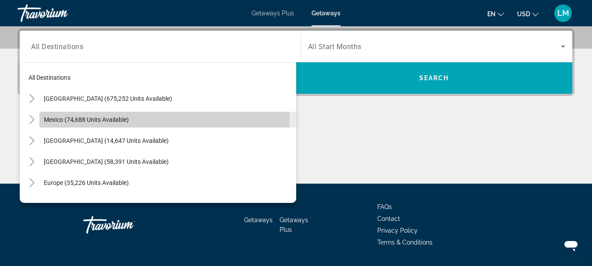
click at [41, 119] on span "Search widget" at bounding box center [167, 119] width 257 height 21
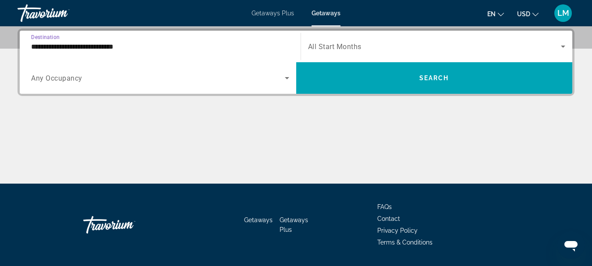
click at [31, 45] on input "**********" at bounding box center [160, 47] width 258 height 11
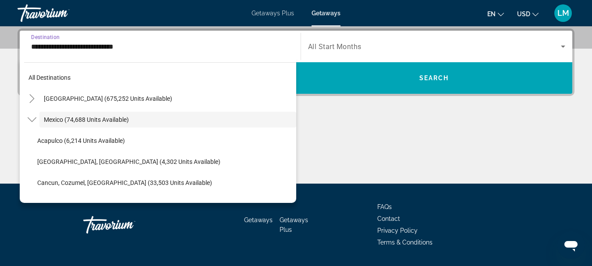
scroll to position [201, 0]
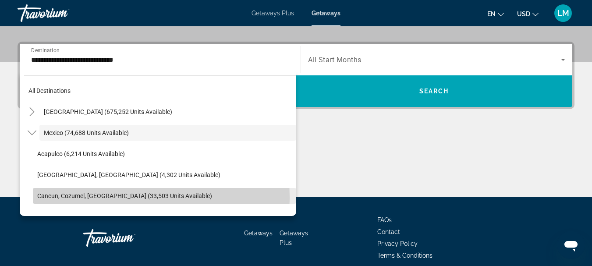
click at [69, 197] on span "Cancun, Cozumel, [GEOGRAPHIC_DATA] (33,503 units available)" at bounding box center [124, 195] width 175 height 7
type input "**********"
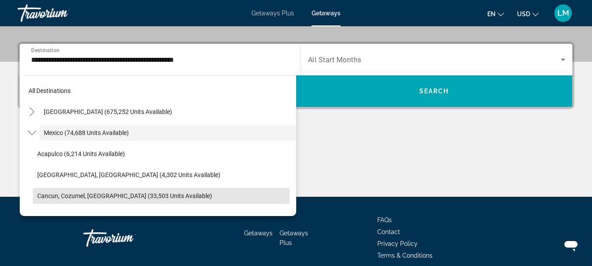
scroll to position [214, 0]
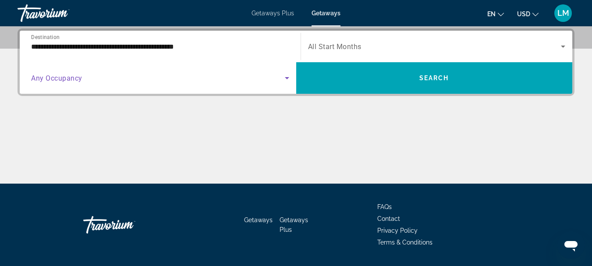
click at [287, 78] on icon "Search widget" at bounding box center [287, 78] width 4 height 2
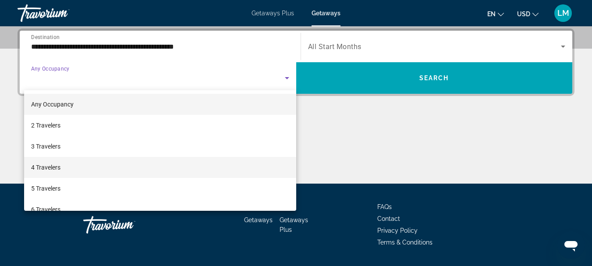
click at [84, 164] on mat-option "4 Travelers" at bounding box center [160, 167] width 272 height 21
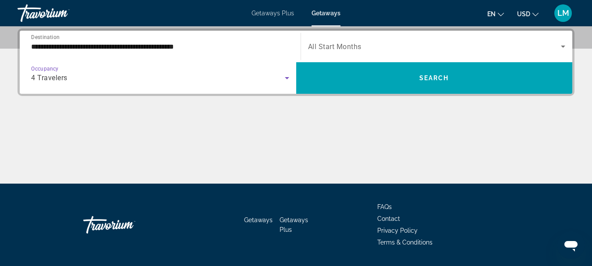
click at [563, 46] on icon "Search widget" at bounding box center [563, 47] width 4 height 2
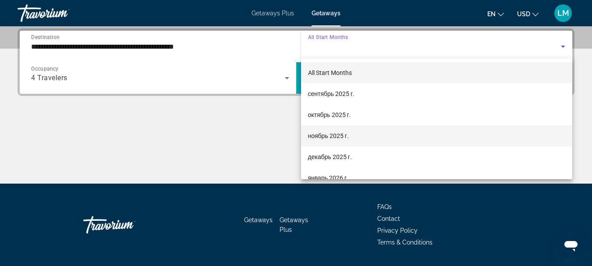
scroll to position [44, 0]
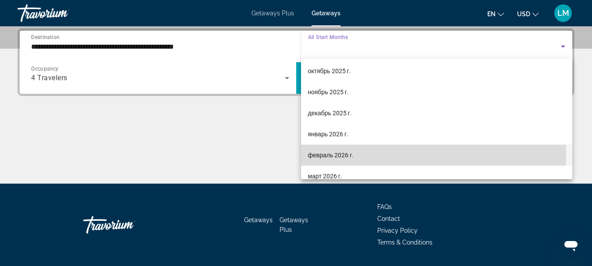
click at [326, 154] on span "февраль 2026 г." at bounding box center [331, 155] width 46 height 11
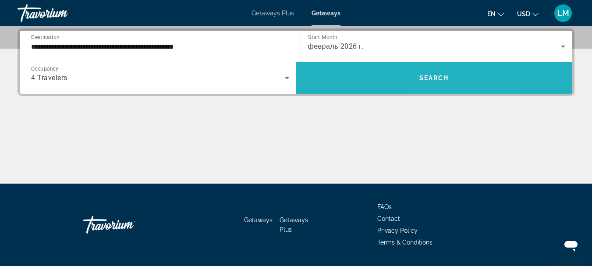
click at [446, 81] on span "Search" at bounding box center [434, 77] width 30 height 7
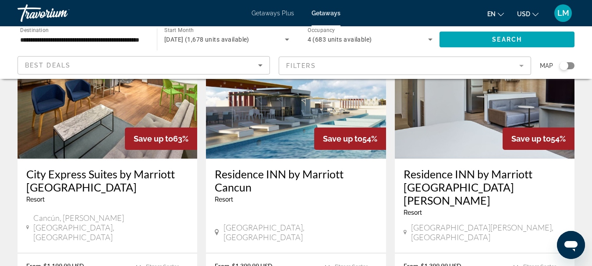
scroll to position [1183, 0]
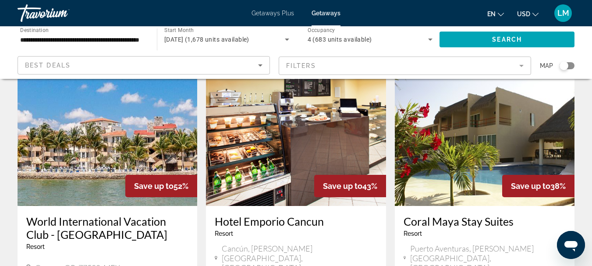
scroll to position [131, 0]
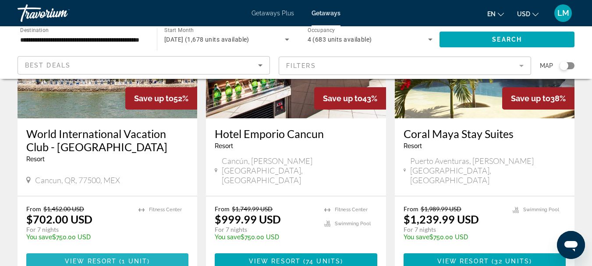
click at [91, 258] on span "View Resort" at bounding box center [91, 261] width 52 height 7
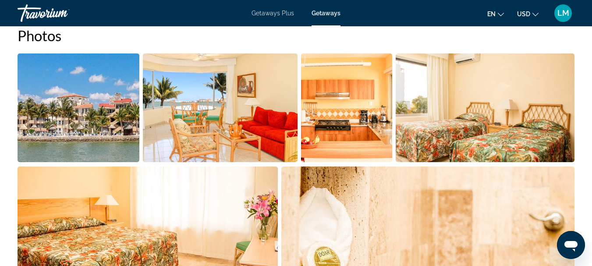
scroll to position [657, 0]
